Goal: Share content: Share content

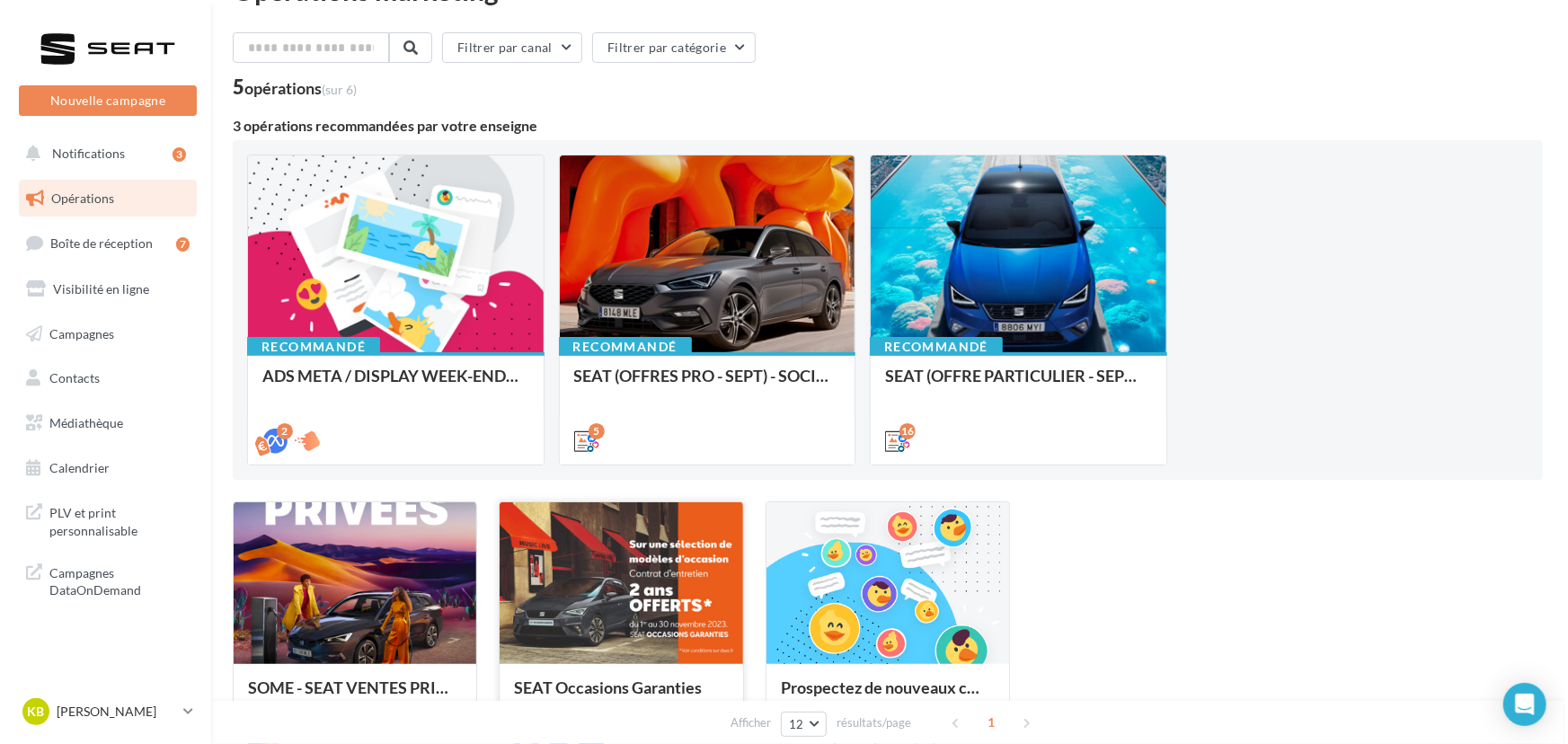
scroll to position [36, 0]
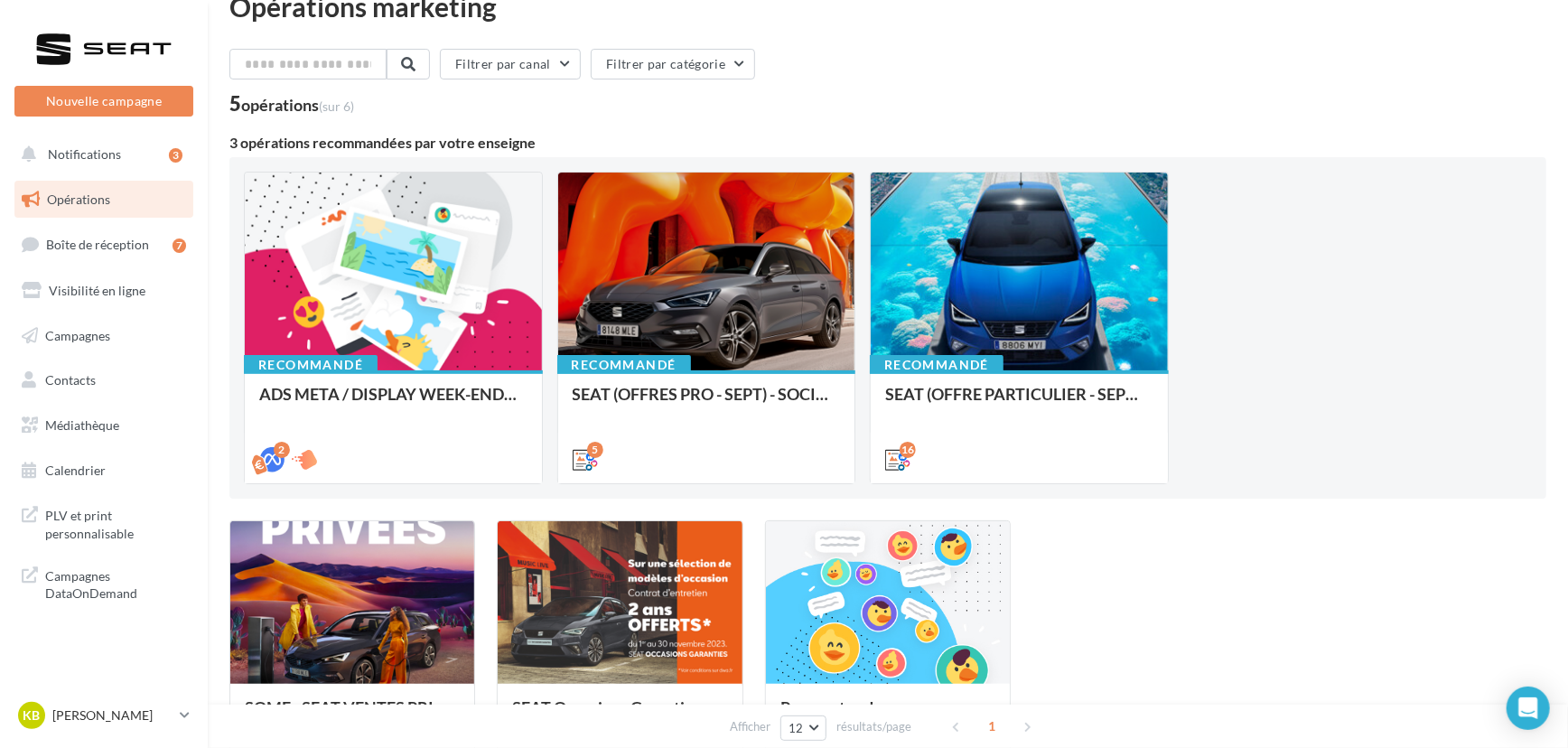
click at [1234, 220] on div "Recommandé ADS META / DISPLAY WEEK-END Extraordinaire (JPO) [DATE] 2 Recommandé…" at bounding box center [888, 327] width 1288 height 312
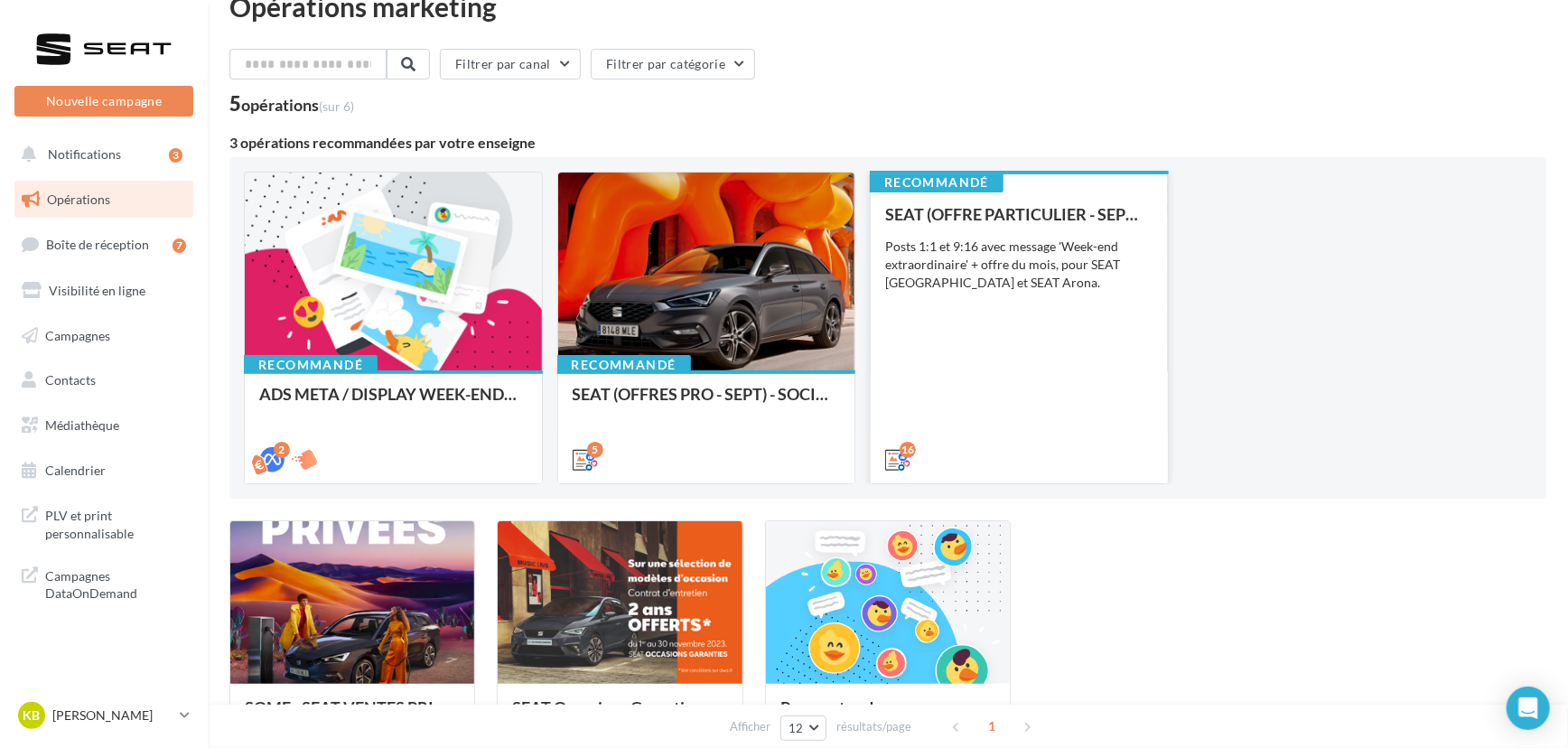
click at [1026, 308] on div "SEAT (OFFRE PARTICULIER - SEPT) - SOCIAL MEDIA Posts 1:1 et 9:16 avec message '…" at bounding box center [1020, 336] width 269 height 262
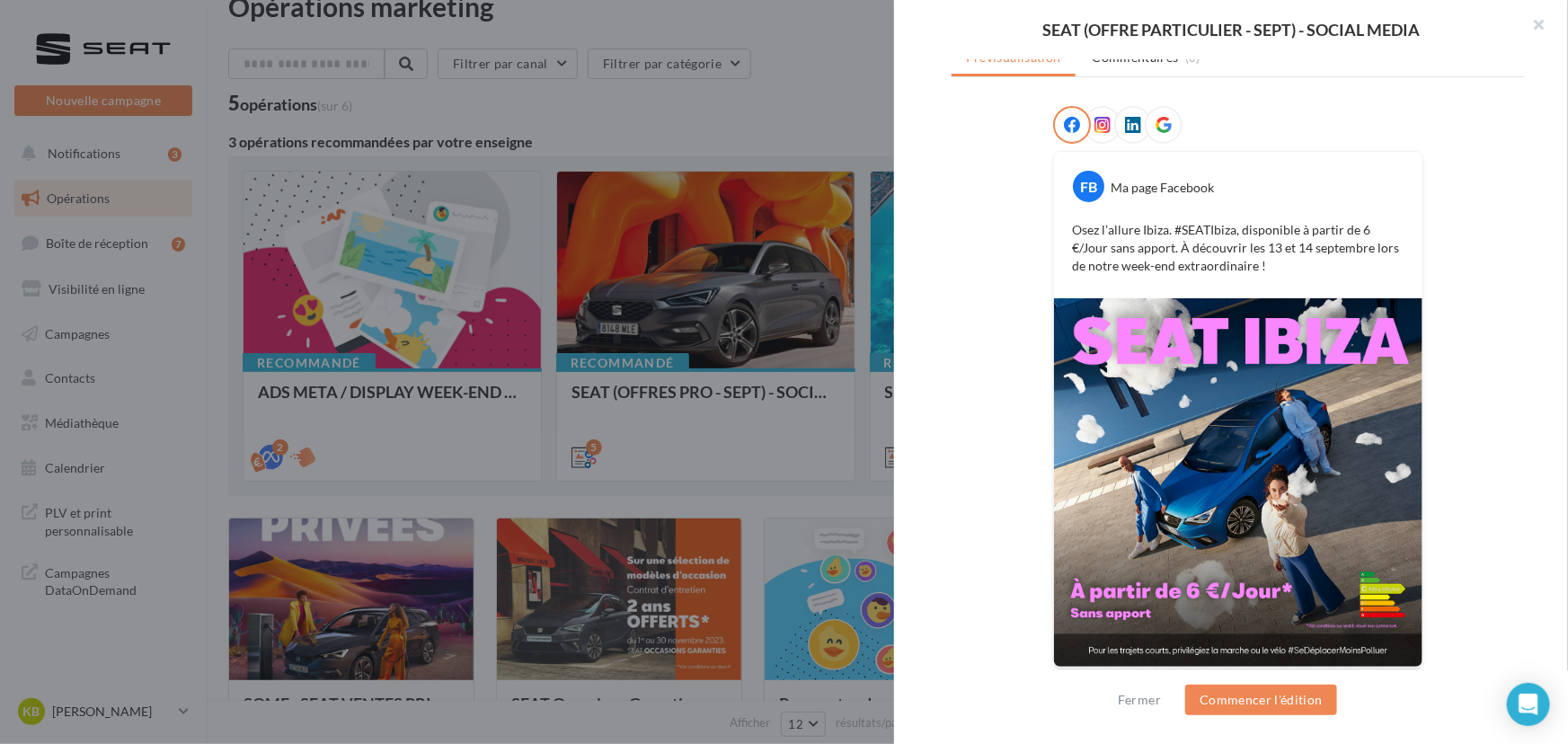
scroll to position [0, 0]
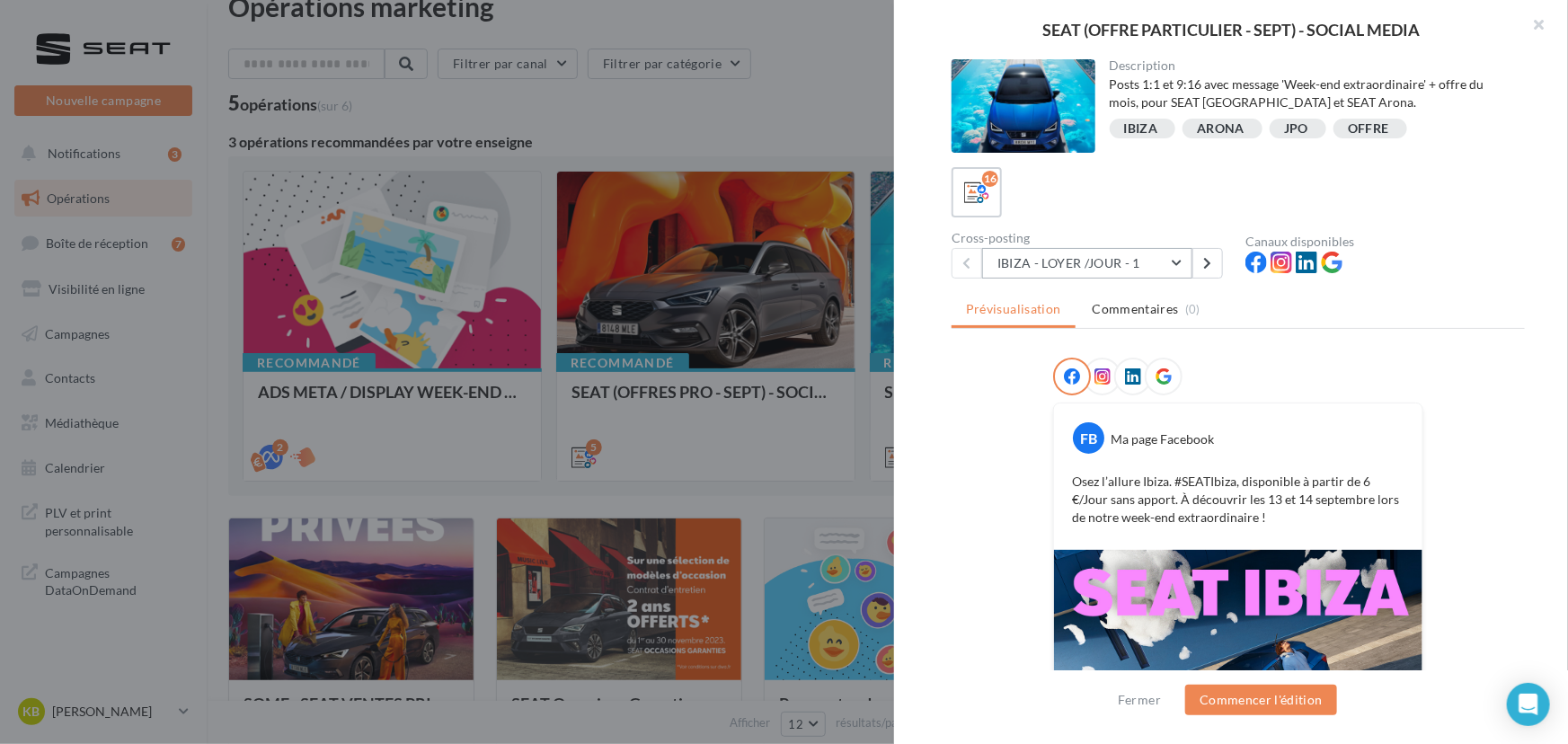
click at [1156, 256] on button "IBIZA - LOYER /JOUR - 1" at bounding box center [1086, 262] width 210 height 31
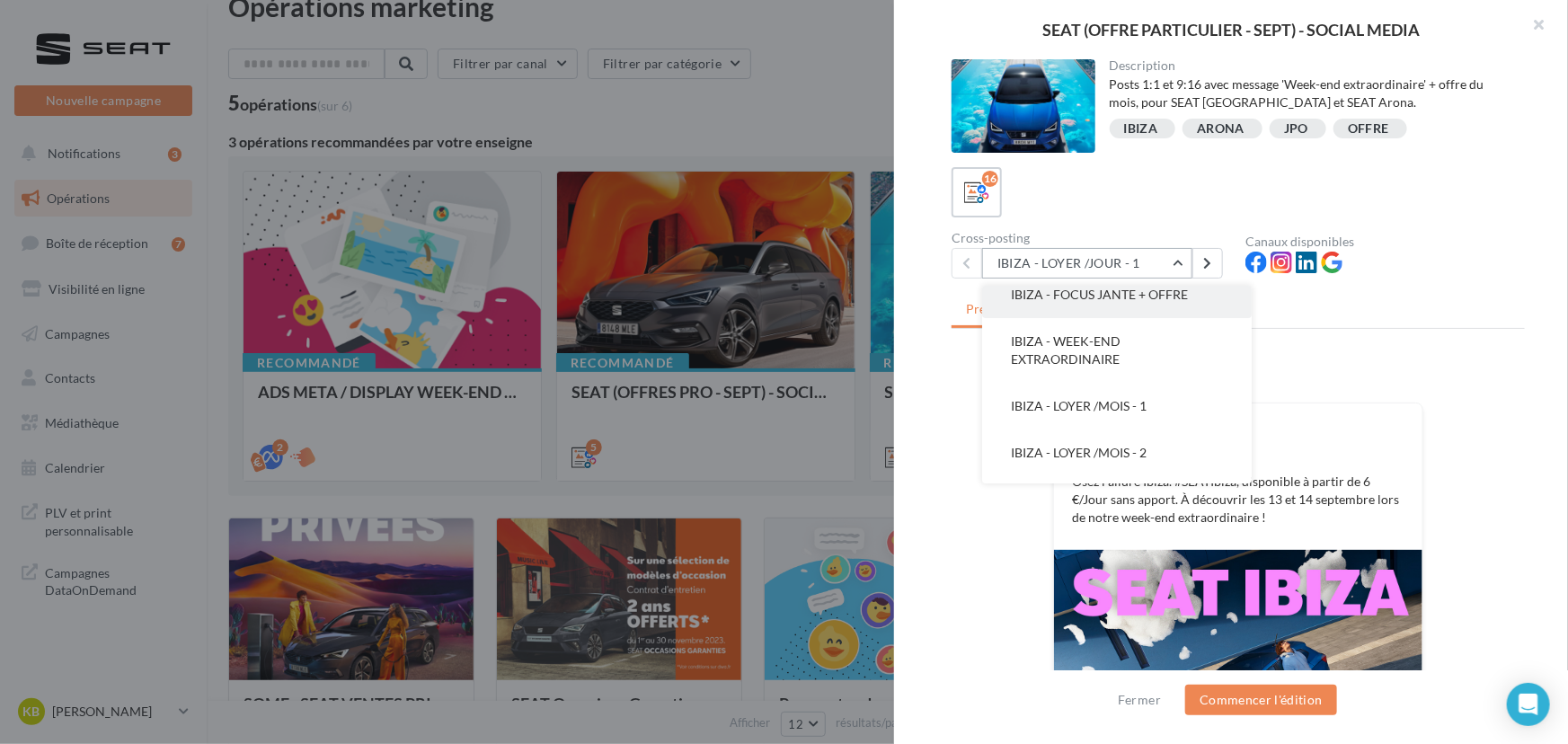
scroll to position [110, 0]
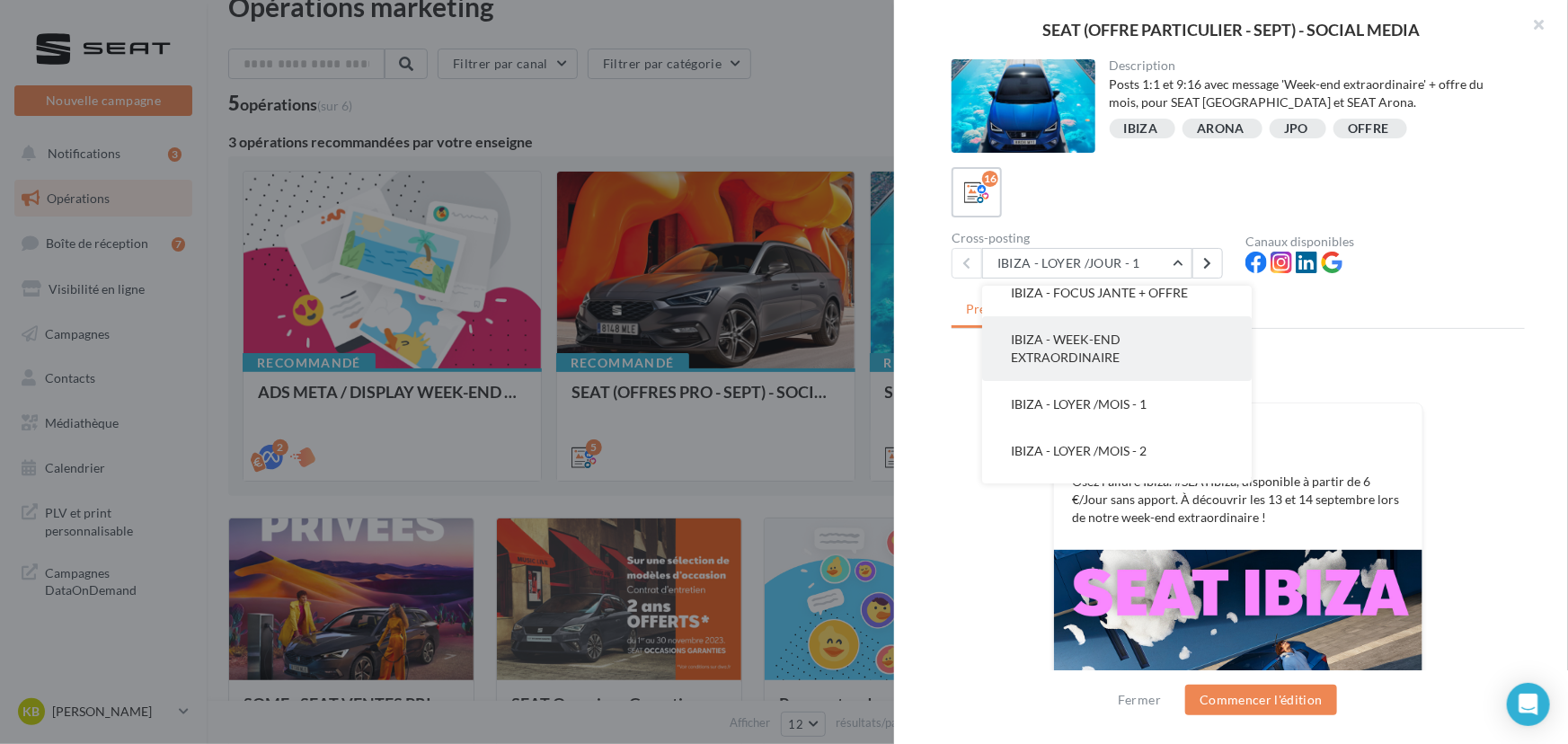
click at [1119, 331] on button "IBIZA - WEEK-END EXTRAORDINAIRE" at bounding box center [1116, 349] width 269 height 65
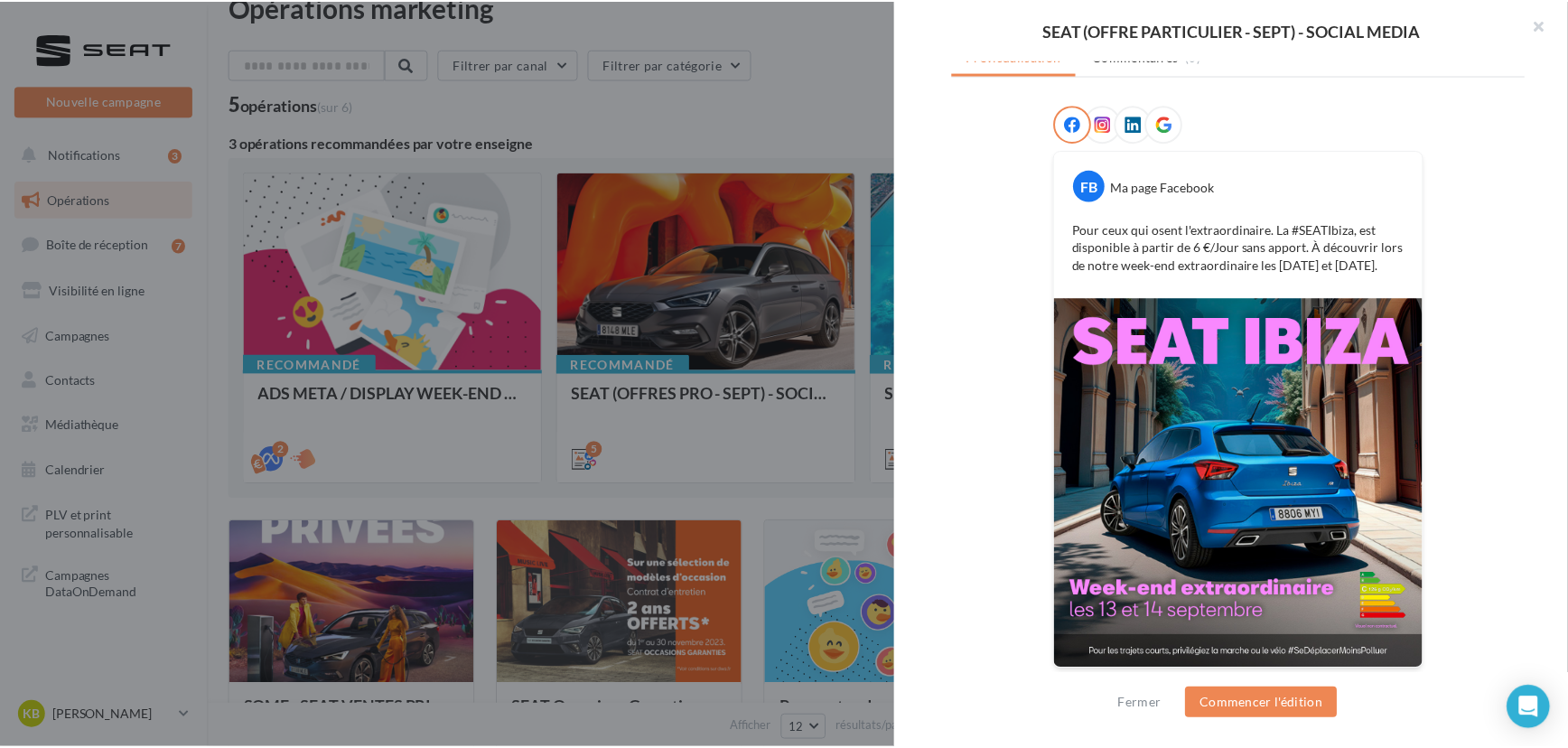
scroll to position [255, 0]
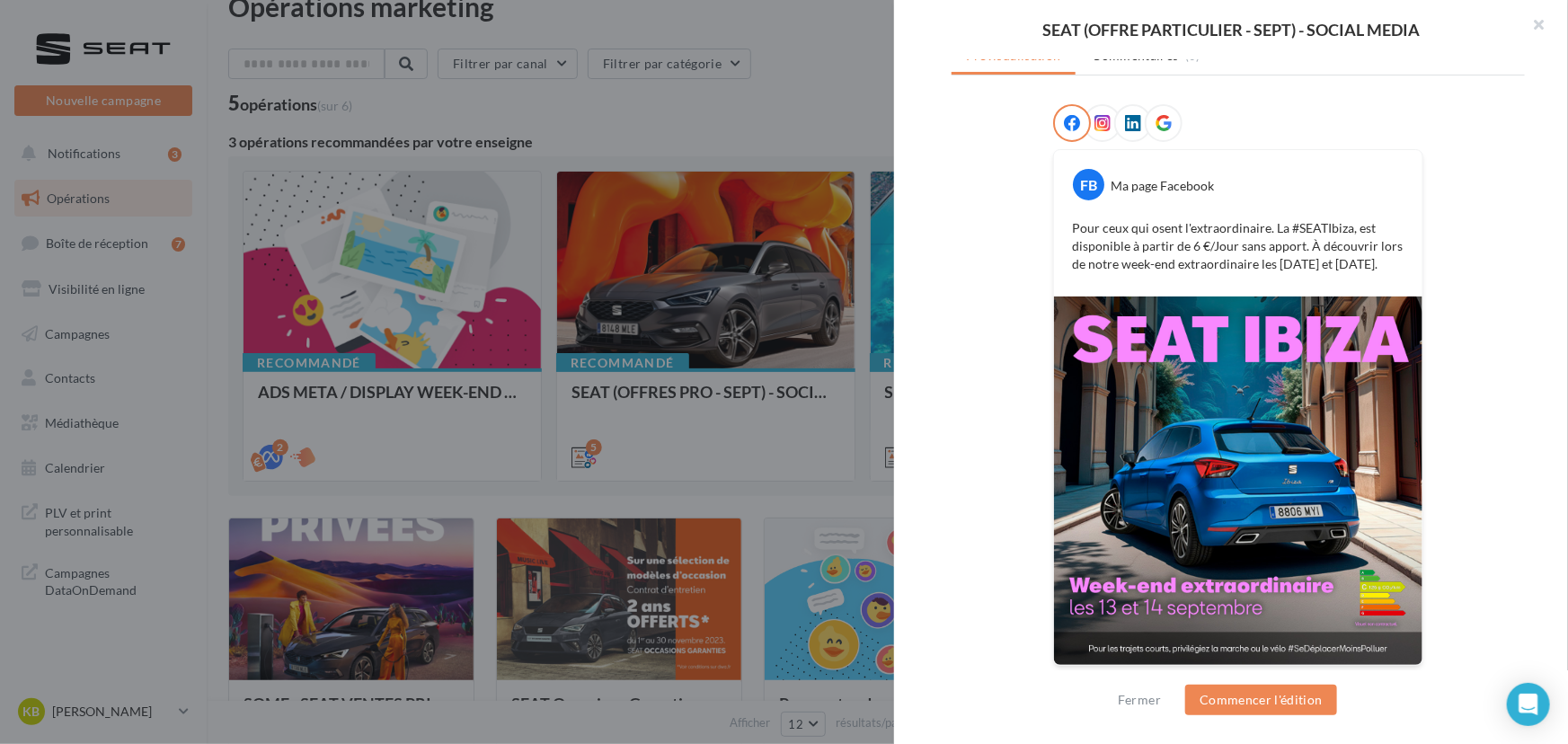
drag, startPoint x: 1068, startPoint y: 226, endPoint x: 1424, endPoint y: 268, distance: 358.5
click at [1424, 268] on div "FB Ma page Facebook Pour ceux qui osent l'extraordinaire. La #SEATIbiza, est di…" at bounding box center [1238, 397] width 573 height 585
copy p "Pour ceux qui osent l'extraordinaire. La #SEATIbiza, est disponible à partir de…"
click at [1531, 23] on button "button" at bounding box center [1531, 27] width 72 height 54
